Goal: Task Accomplishment & Management: Complete application form

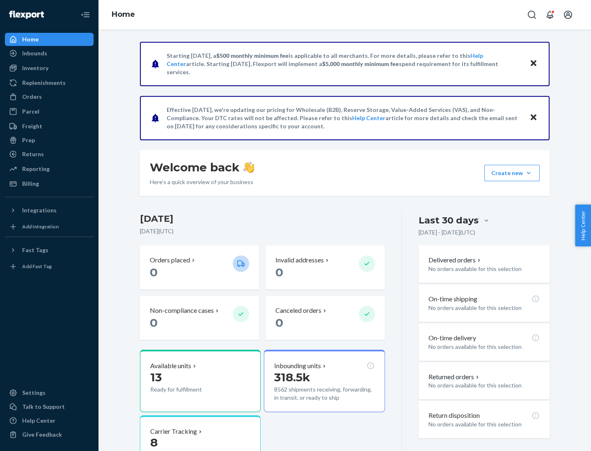
click at [528, 173] on button "Create new Create new inbound Create new order Create new product" at bounding box center [511, 173] width 55 height 16
click at [49, 53] on div "Inbounds" at bounding box center [49, 53] width 87 height 11
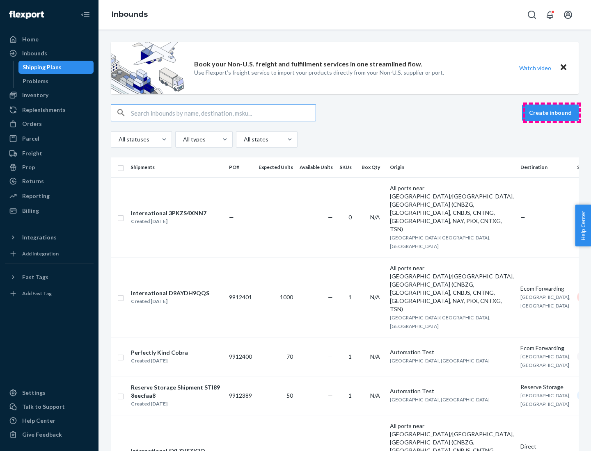
click at [551, 113] on button "Create inbound" at bounding box center [550, 113] width 57 height 16
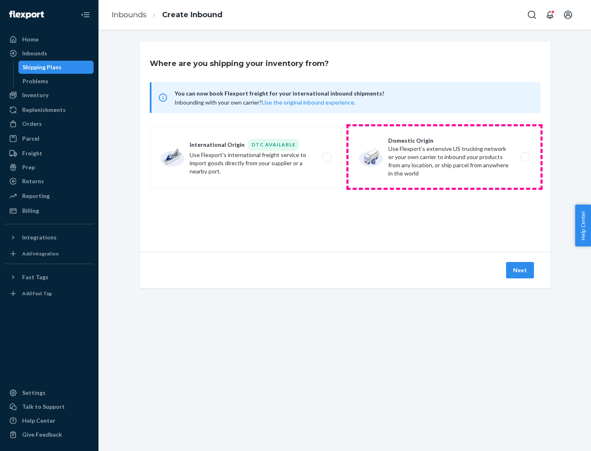
click at [444, 157] on label "Domestic Origin Use Flexport’s extensive US trucking network or your own carrie…" at bounding box center [444, 157] width 192 height 62
click at [525, 157] on input "Domestic Origin Use Flexport’s extensive US trucking network or your own carrie…" at bounding box center [527, 157] width 5 height 5
radio input "true"
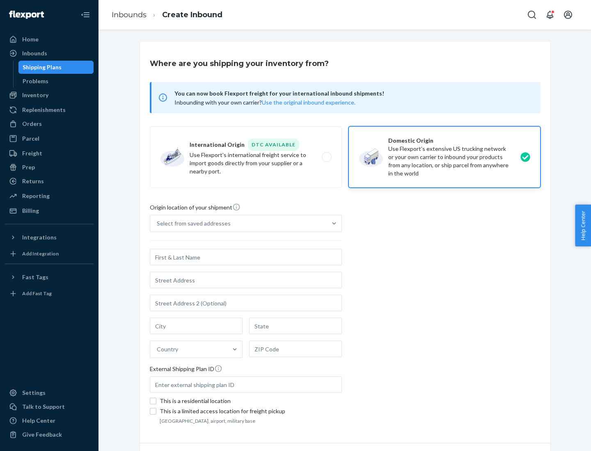
click at [192, 224] on div "Select from saved addresses" at bounding box center [194, 223] width 74 height 8
click at [158, 224] on input "Select from saved addresses" at bounding box center [157, 223] width 1 height 8
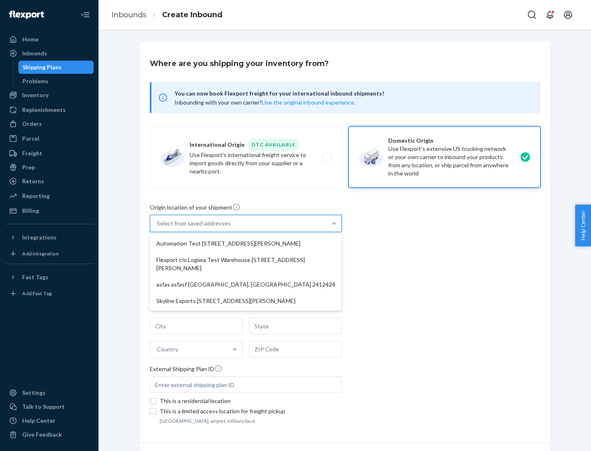
scroll to position [3, 0]
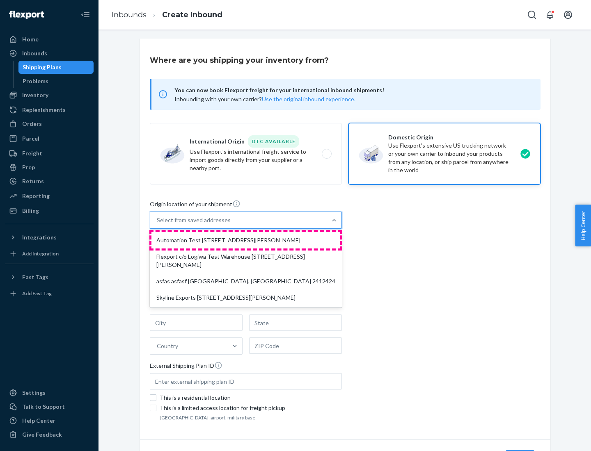
click at [246, 240] on div "Automation Test [STREET_ADDRESS][PERSON_NAME]" at bounding box center [245, 240] width 189 height 16
click at [158, 224] on input "option Automation Test [STREET_ADDRESS][PERSON_NAME] focused, 1 of 4. 4 results…" at bounding box center [157, 220] width 1 height 8
type input "Automation Test"
type input "9th Floor"
type input "[GEOGRAPHIC_DATA]"
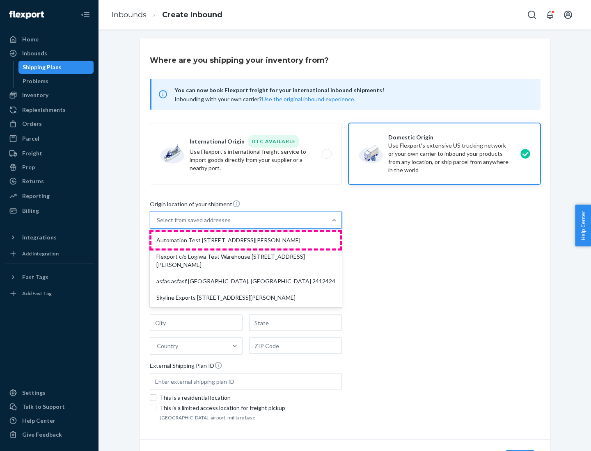
type input "CA"
type input "94104"
type input "[STREET_ADDRESS][PERSON_NAME]"
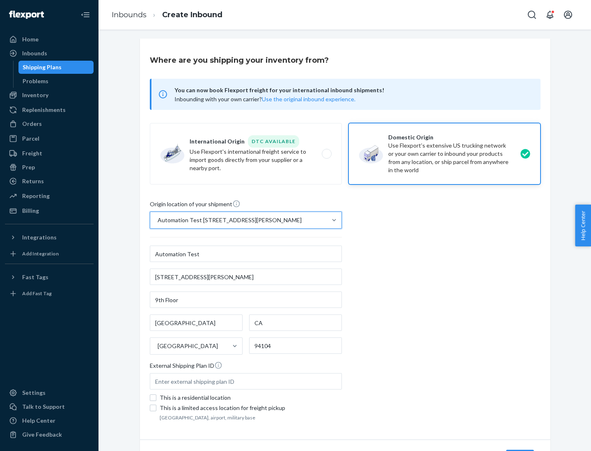
scroll to position [48, 0]
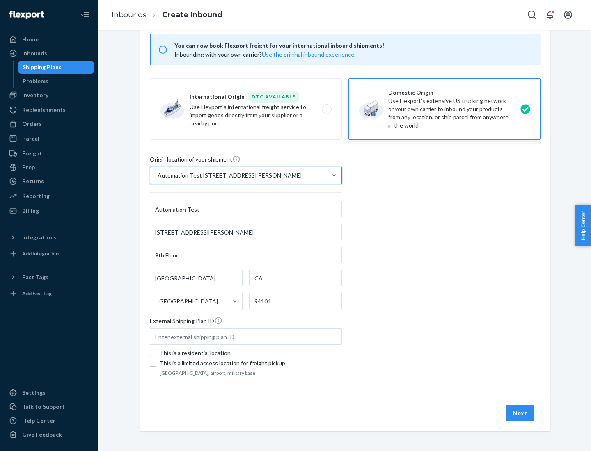
click at [520, 414] on button "Next" at bounding box center [520, 413] width 28 height 16
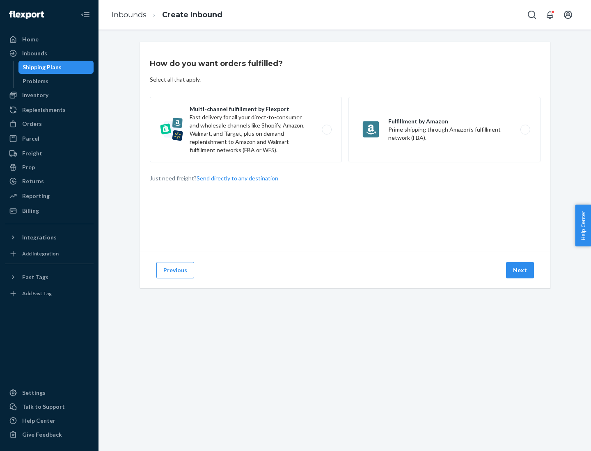
click at [246, 130] on label "Multi-channel fulfillment by Flexport Fast delivery for all your direct-to-cons…" at bounding box center [246, 130] width 192 height 66
click at [326, 130] on input "Multi-channel fulfillment by Flexport Fast delivery for all your direct-to-cons…" at bounding box center [328, 129] width 5 height 5
radio input "true"
click at [520, 270] on button "Next" at bounding box center [520, 270] width 28 height 16
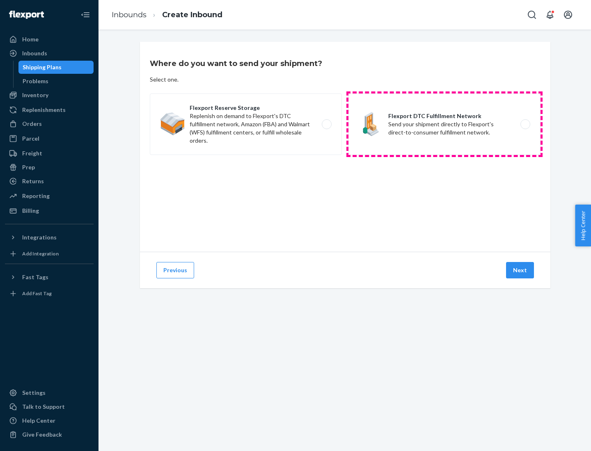
click at [444, 124] on label "Flexport DTC Fulfillment Network Send your shipment directly to Flexport's dire…" at bounding box center [444, 125] width 192 height 62
click at [525, 124] on input "Flexport DTC Fulfillment Network Send your shipment directly to Flexport's dire…" at bounding box center [527, 124] width 5 height 5
radio input "true"
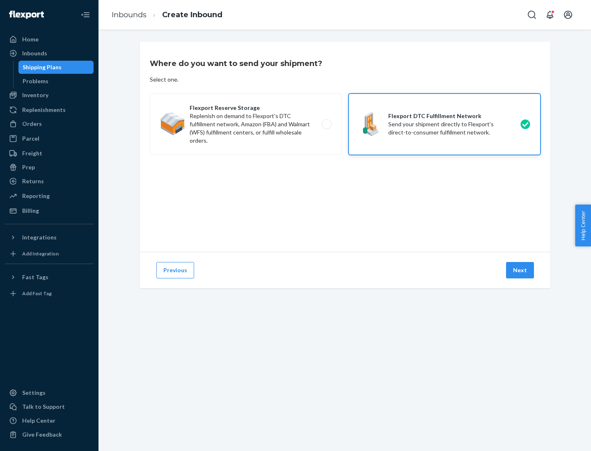
click at [520, 270] on button "Next" at bounding box center [520, 270] width 28 height 16
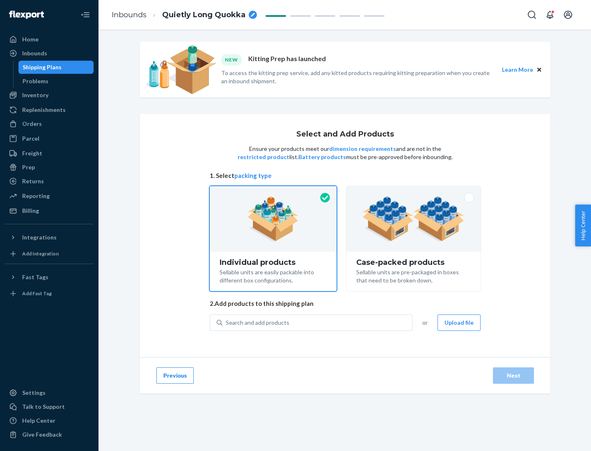
click at [414, 219] on img at bounding box center [413, 219] width 102 height 45
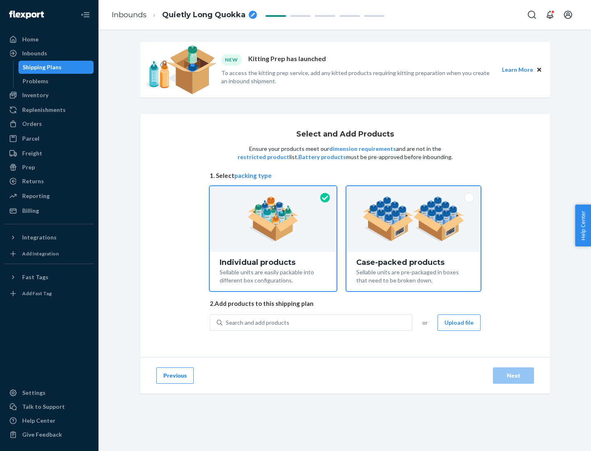
click at [414, 192] on input "Case-packed products Sellable units are pre-packaged in boxes that need to be b…" at bounding box center [413, 188] width 5 height 5
radio input "true"
radio input "false"
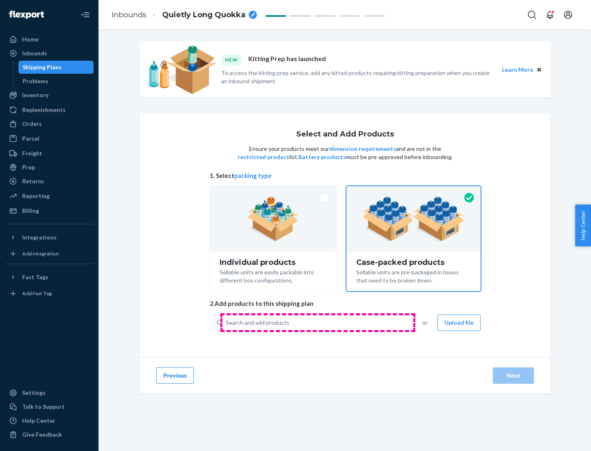
click at [318, 322] on div "Search and add products" at bounding box center [317, 322] width 190 height 15
click at [226, 322] on input "Search and add products" at bounding box center [226, 323] width 1 height 8
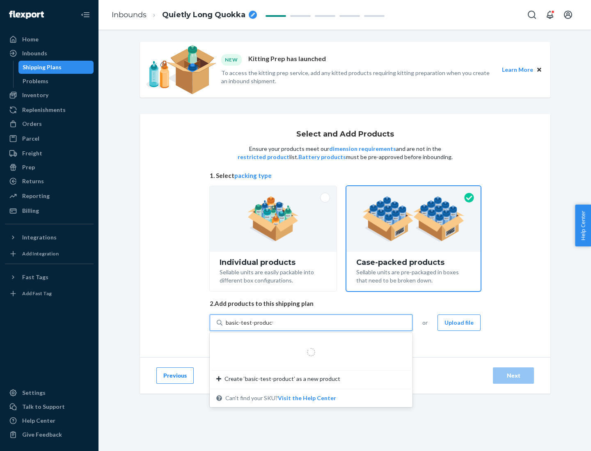
type input "basic-test-product-1"
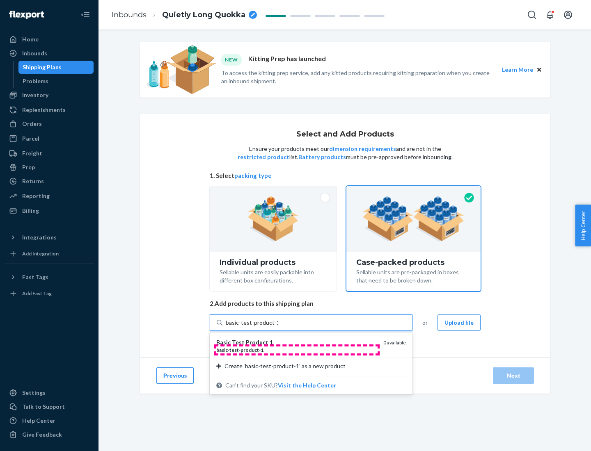
click at [297, 350] on div "basic - test - product - 1" at bounding box center [296, 350] width 160 height 7
click at [278, 327] on input "basic-test-product-1" at bounding box center [252, 323] width 53 height 8
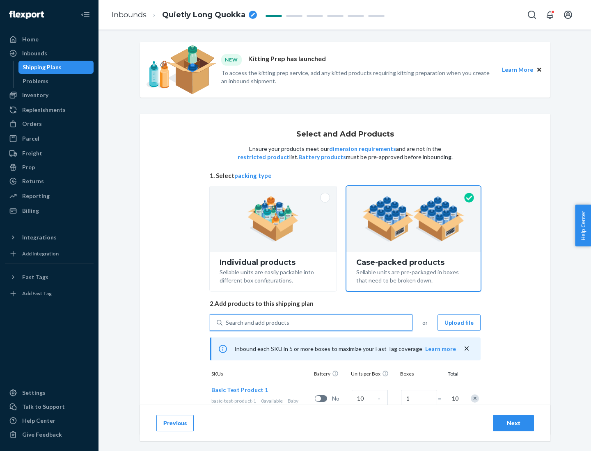
scroll to position [30, 0]
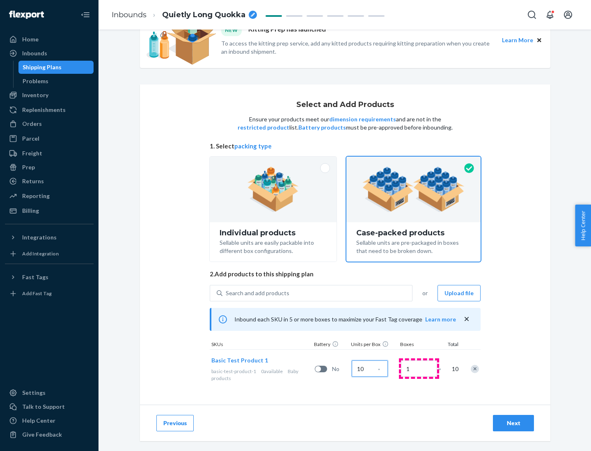
type input "10"
type input "7"
click at [513, 423] on div "Next" at bounding box center [513, 423] width 27 height 8
radio input "true"
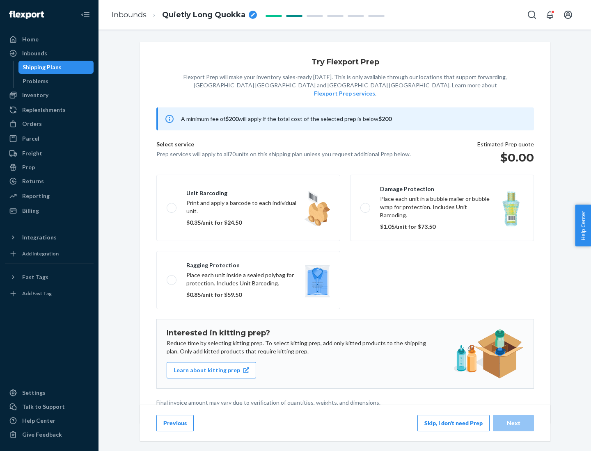
scroll to position [2, 0]
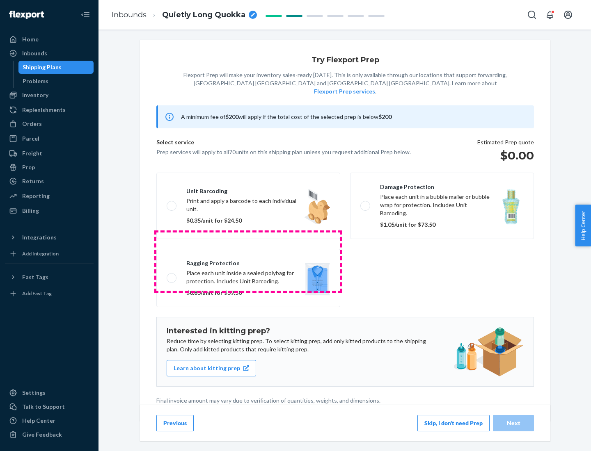
click at [248, 261] on label "Bagging protection Place each unit inside a sealed polybag for protection. Incl…" at bounding box center [248, 278] width 184 height 58
click at [172, 275] on input "Bagging protection Place each unit inside a sealed polybag for protection. Incl…" at bounding box center [169, 277] width 5 height 5
checkbox input "true"
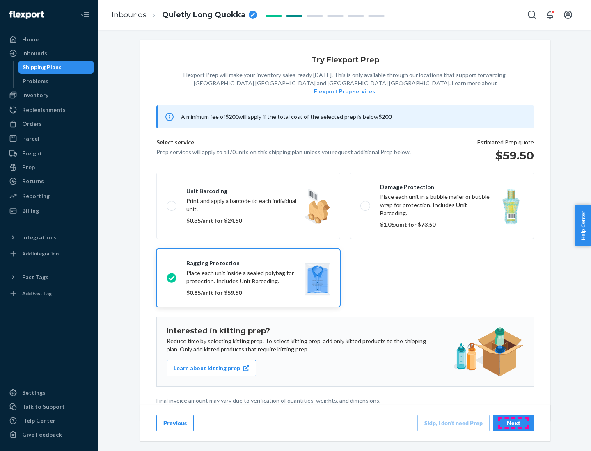
click at [513, 423] on div "Next" at bounding box center [513, 423] width 27 height 8
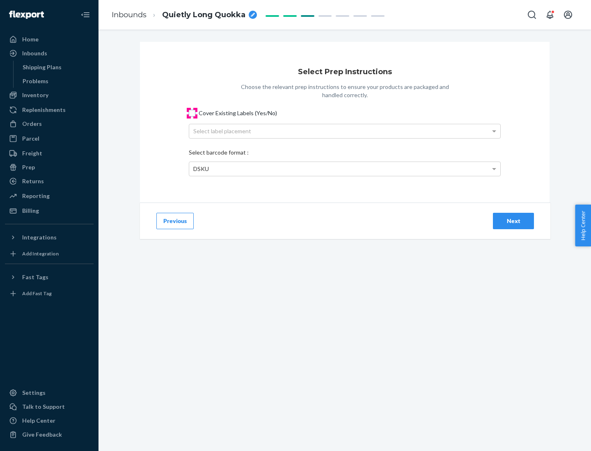
click at [192, 113] on input "Cover Existing Labels (Yes/No)" at bounding box center [192, 113] width 7 height 7
checkbox input "true"
click at [345, 131] on div "Select label placement" at bounding box center [344, 131] width 311 height 14
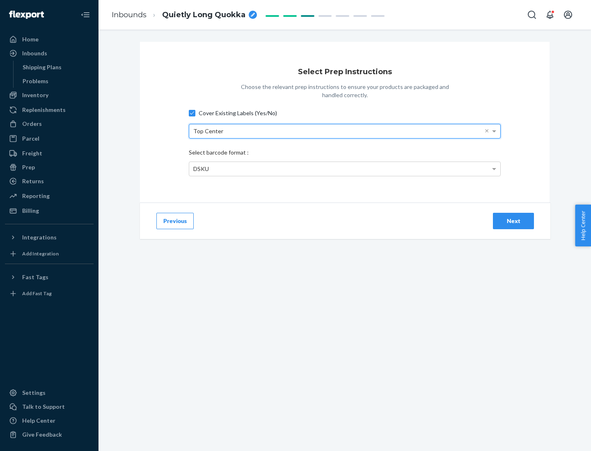
click at [345, 169] on div "DSKU" at bounding box center [344, 169] width 311 height 14
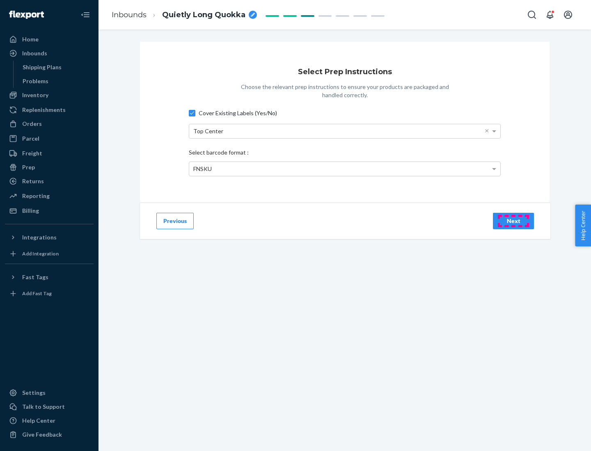
click at [513, 221] on div "Next" at bounding box center [513, 221] width 27 height 8
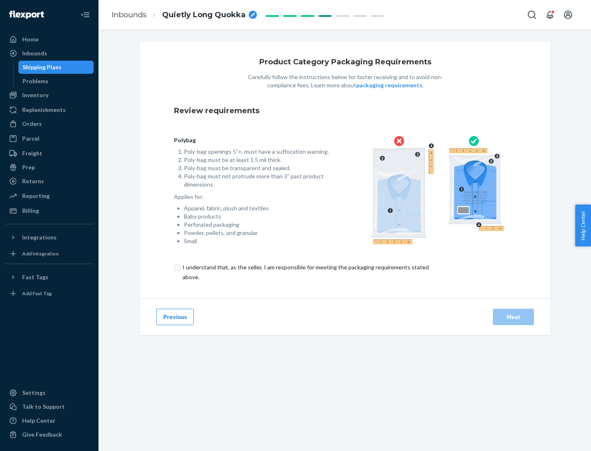
click at [305, 272] on input "checkbox" at bounding box center [310, 273] width 273 height 20
checkbox input "true"
click at [513, 317] on div "Next" at bounding box center [513, 317] width 27 height 8
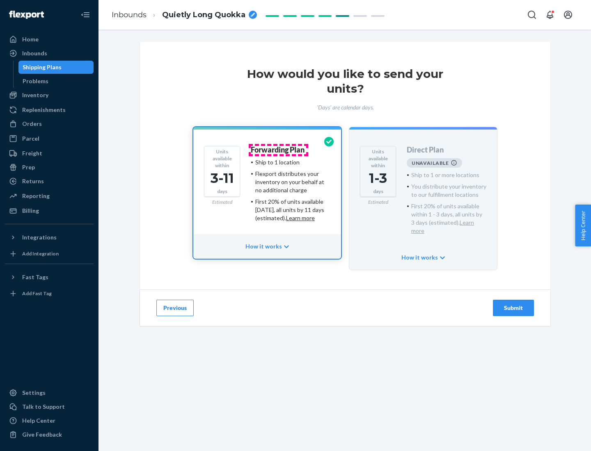
click at [278, 150] on h4 "Forwarding Plan" at bounding box center [278, 150] width 54 height 8
click at [513, 304] on div "Submit" at bounding box center [513, 308] width 27 height 8
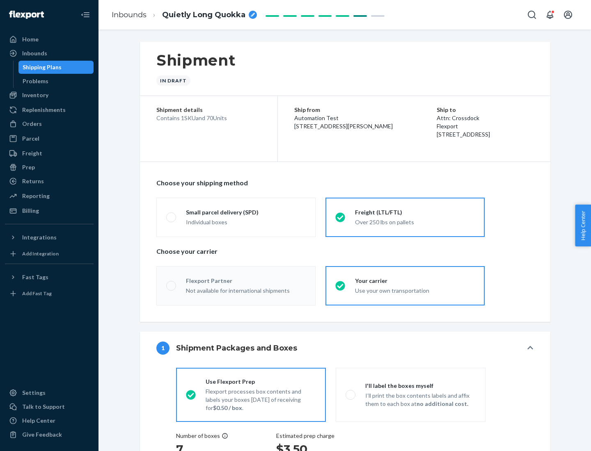
radio input "true"
radio input "false"
radio input "true"
radio input "false"
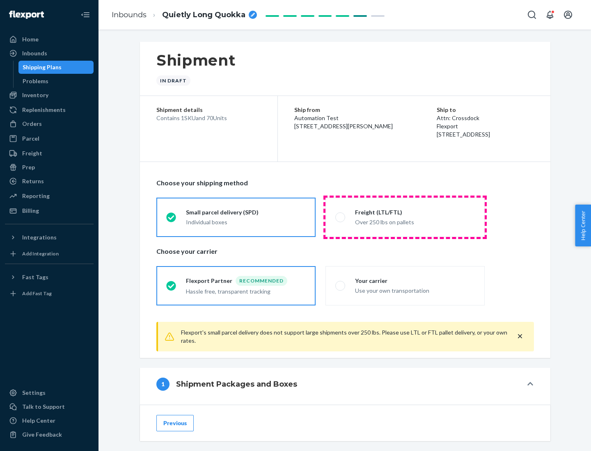
click at [405, 217] on div "Over 250 lbs on pallets" at bounding box center [415, 222] width 120 height 10
click at [341, 217] on input "Freight (LTL/FTL) Over 250 lbs on pallets" at bounding box center [337, 217] width 5 height 5
radio input "true"
radio input "false"
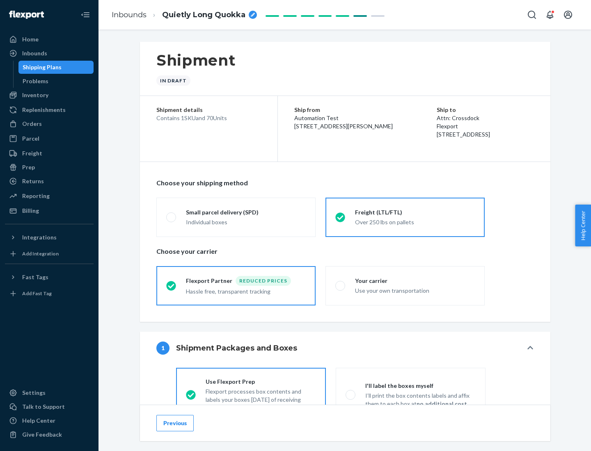
scroll to position [46, 0]
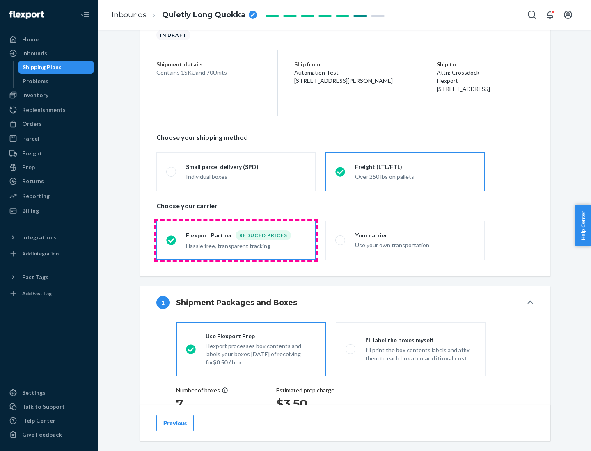
click at [236, 240] on div "Hassle free, transparent tracking" at bounding box center [246, 245] width 120 height 10
click at [171, 240] on input "Flexport Partner Reduced prices Hassle free, transparent tracking" at bounding box center [168, 240] width 5 height 5
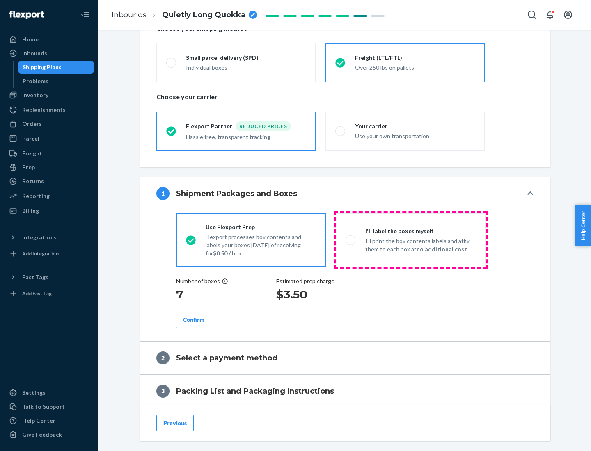
click at [410, 240] on p "I’ll print the box contents labels and affix them to each box at no additional …" at bounding box center [420, 245] width 110 height 16
click at [351, 240] on input "I'll label the boxes myself I’ll print the box contents labels and affix them t…" at bounding box center [347, 240] width 5 height 5
radio input "true"
radio input "false"
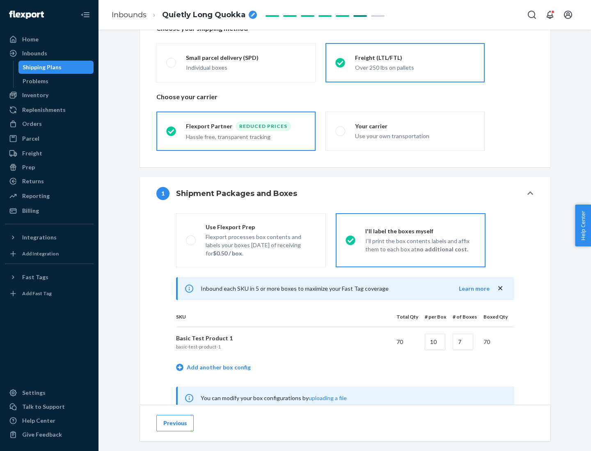
scroll to position [256, 0]
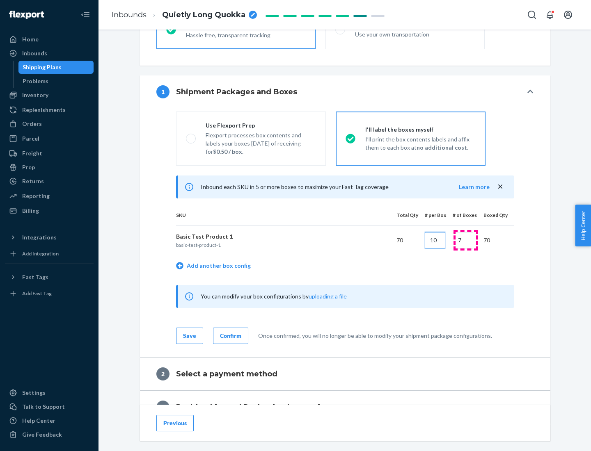
type input "10"
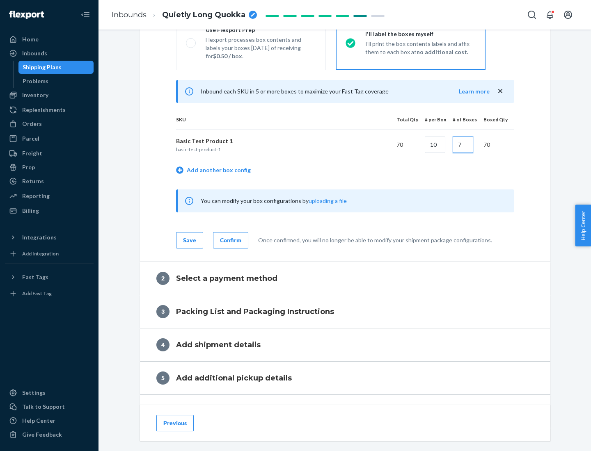
type input "7"
click at [229, 240] on div "Confirm" at bounding box center [230, 240] width 21 height 8
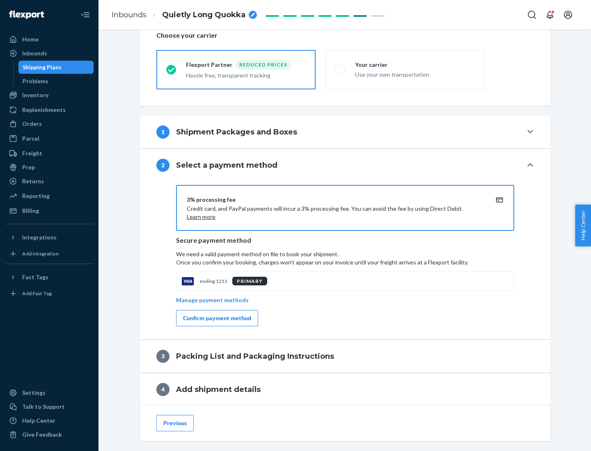
scroll to position [294, 0]
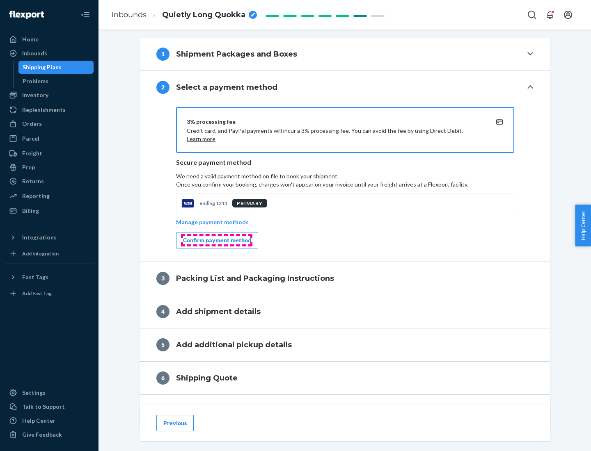
click at [216, 240] on div "Confirm payment method" at bounding box center [217, 240] width 68 height 8
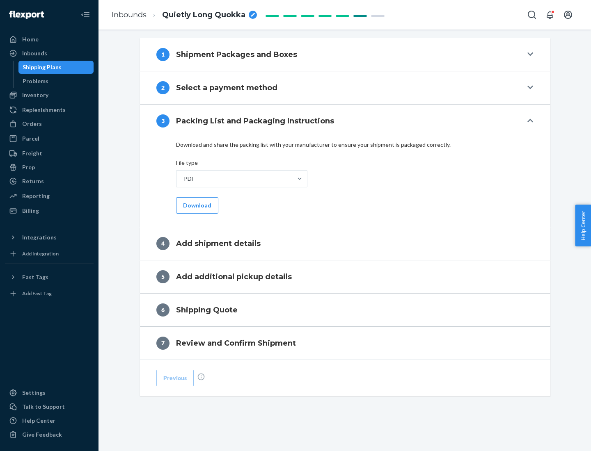
scroll to position [259, 0]
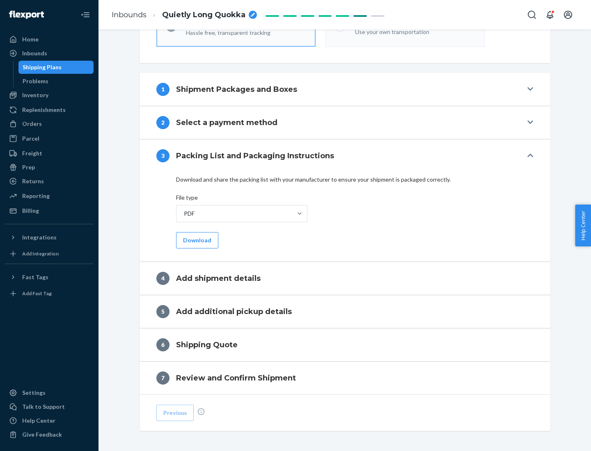
click at [196, 240] on button "Download" at bounding box center [197, 240] width 42 height 16
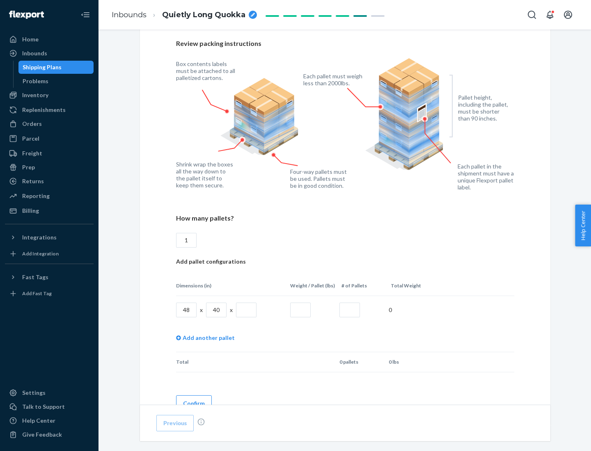
scroll to position [563, 0]
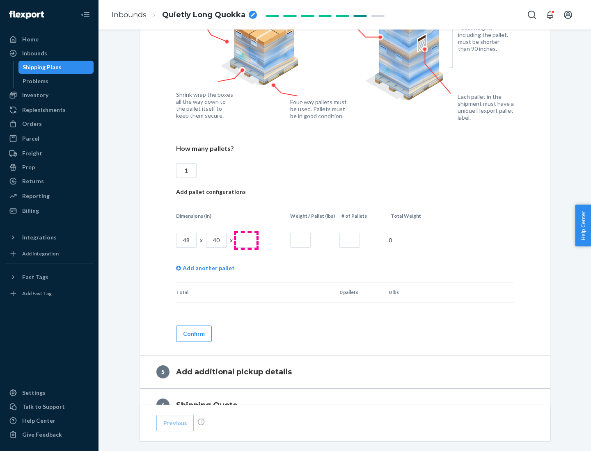
type input "1"
type input "40"
type input "200"
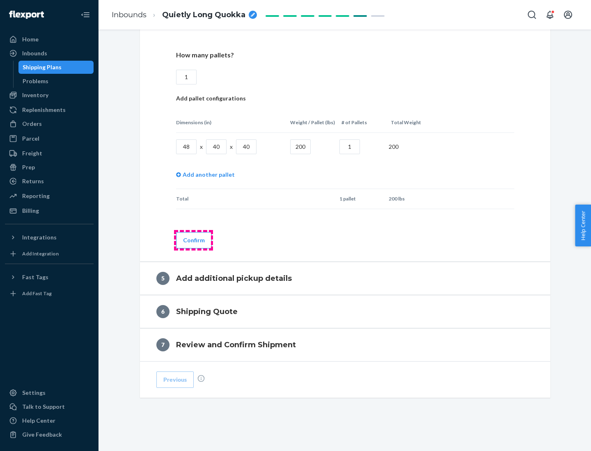
type input "1"
click at [193, 240] on button "Confirm" at bounding box center [194, 240] width 36 height 16
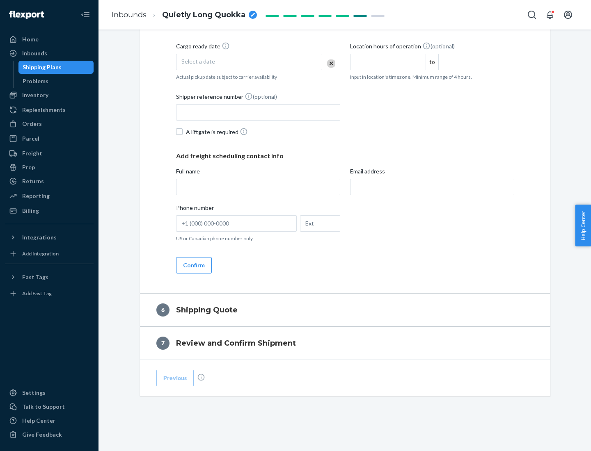
scroll to position [281, 0]
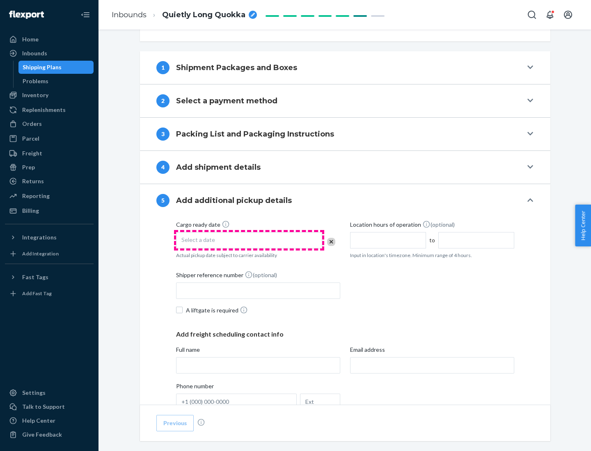
click at [249, 240] on div "Select a date" at bounding box center [249, 240] width 146 height 16
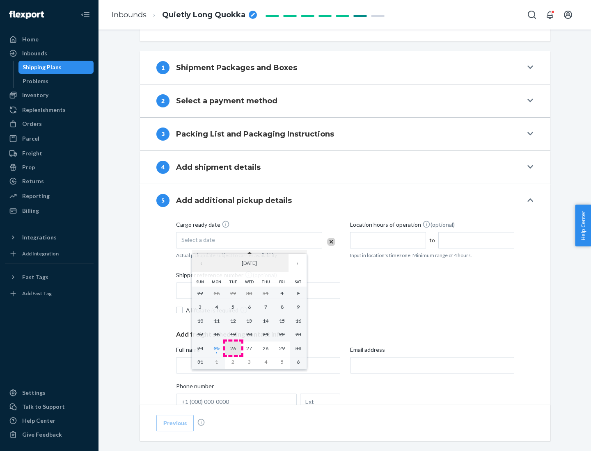
click at [233, 348] on abbr "26" at bounding box center [233, 348] width 6 height 6
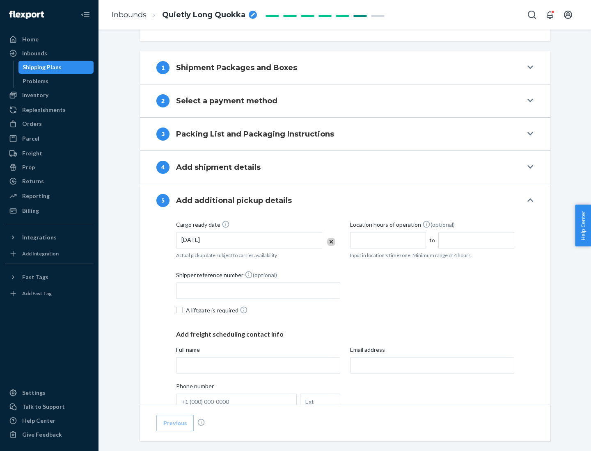
scroll to position [406, 0]
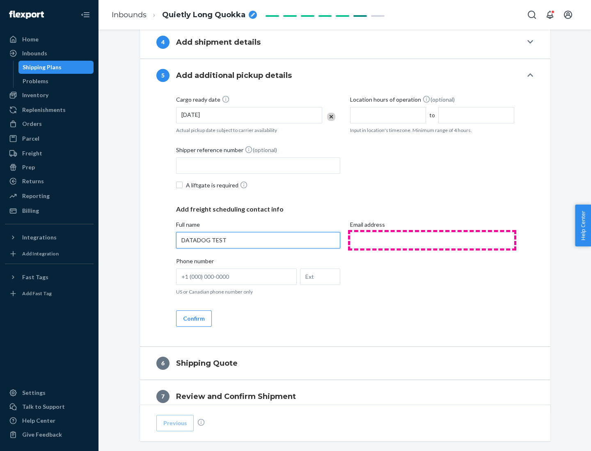
type input "DATADOG TEST"
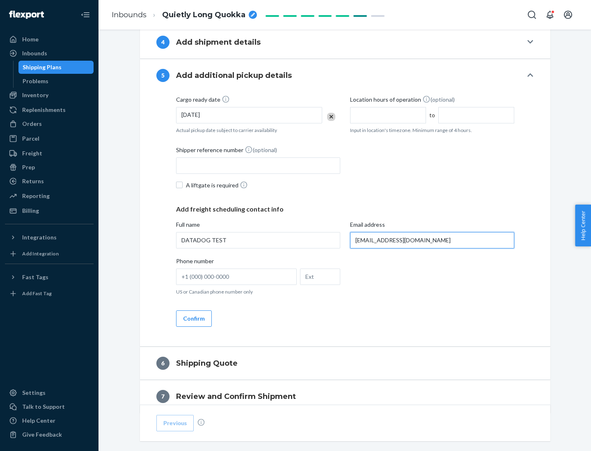
scroll to position [442, 0]
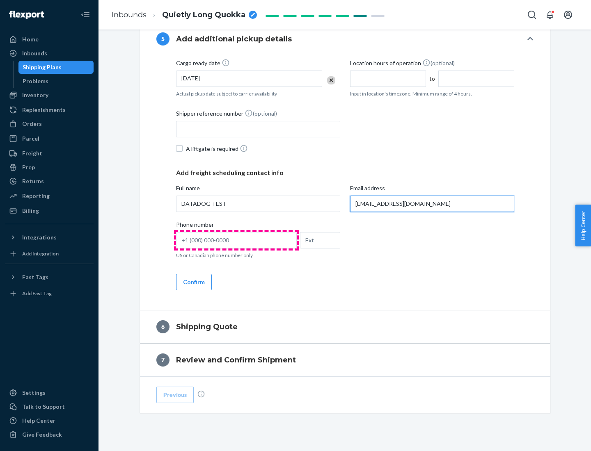
type input "[EMAIL_ADDRESS][DOMAIN_NAME]"
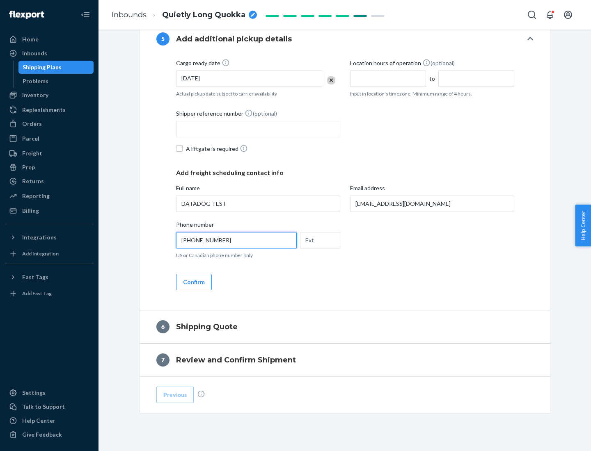
scroll to position [459, 0]
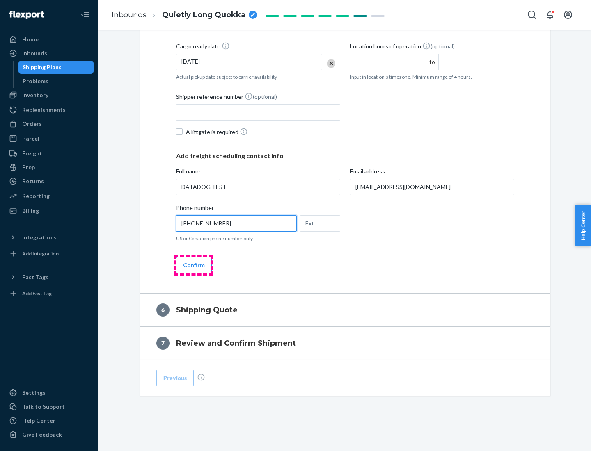
type input "[PHONE_NUMBER]"
click at [193, 265] on button "Confirm" at bounding box center [194, 265] width 36 height 16
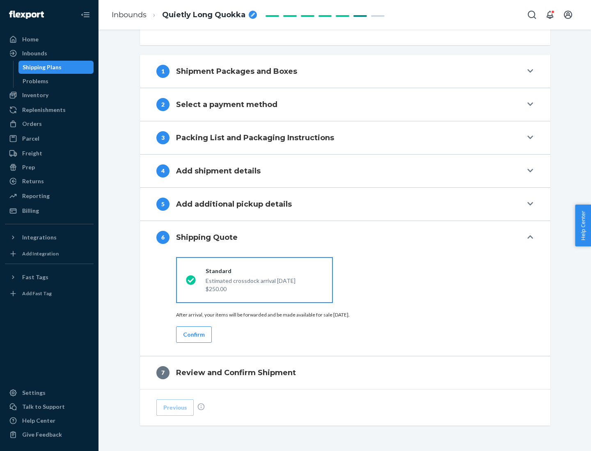
scroll to position [306, 0]
